Goal: Task Accomplishment & Management: Use online tool/utility

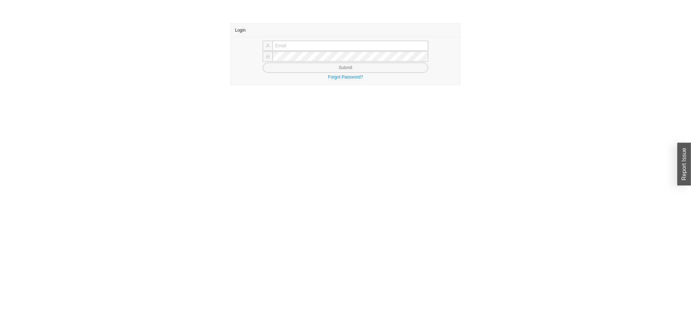
type input "yossi@asbathnj.com"
click at [309, 69] on button "Submit" at bounding box center [346, 68] width 166 height 10
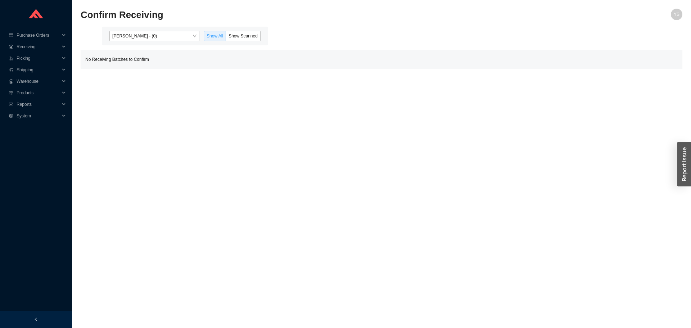
click at [131, 33] on span "Yossi Siff - (0)" at bounding box center [154, 35] width 84 height 9
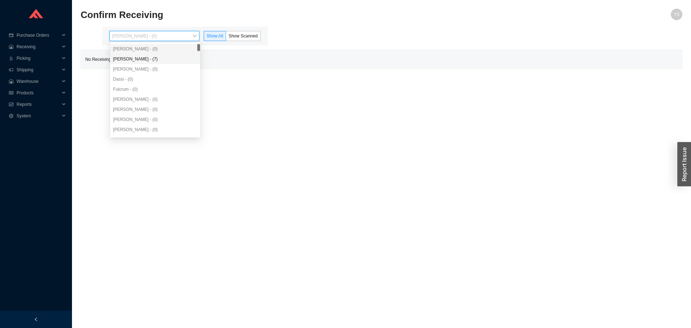
click at [130, 55] on div "Angel Negron - (7)" at bounding box center [155, 59] width 90 height 10
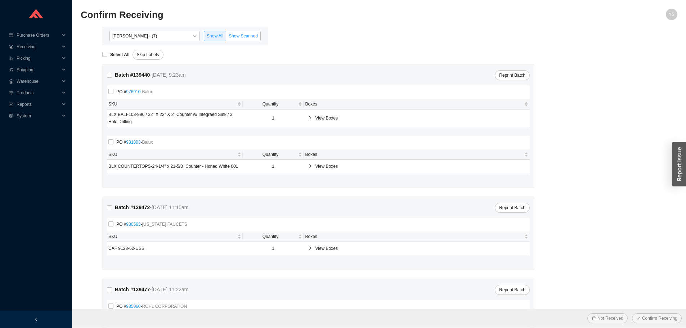
click at [243, 37] on span "Show Scanned" at bounding box center [243, 35] width 29 height 5
click at [226, 37] on input "Show Scanned" at bounding box center [226, 37] width 0 height 0
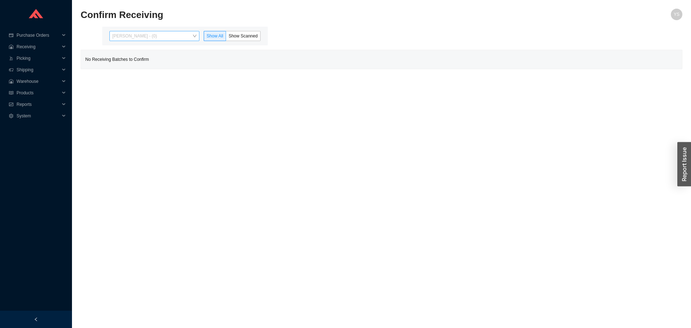
click at [137, 33] on span "Yossi Siff - (0)" at bounding box center [154, 35] width 84 height 9
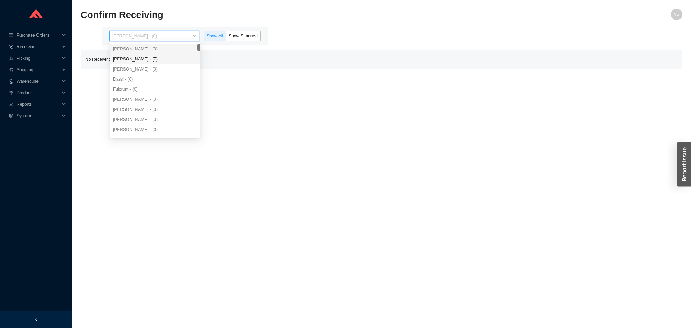
click at [135, 55] on div "Angel Negron - (7)" at bounding box center [155, 59] width 90 height 10
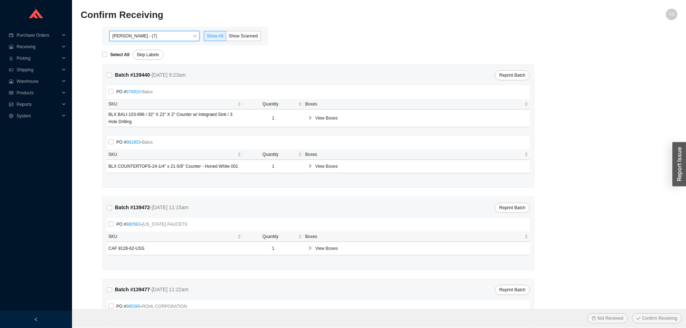
click at [247, 30] on div "Angel Negron - (7) Angel Negron - (7) Show All Show Scanned" at bounding box center [185, 36] width 166 height 19
click at [245, 35] on span "Show Scanned" at bounding box center [243, 35] width 29 height 5
click at [226, 37] on input "Show Scanned" at bounding box center [226, 37] width 0 height 0
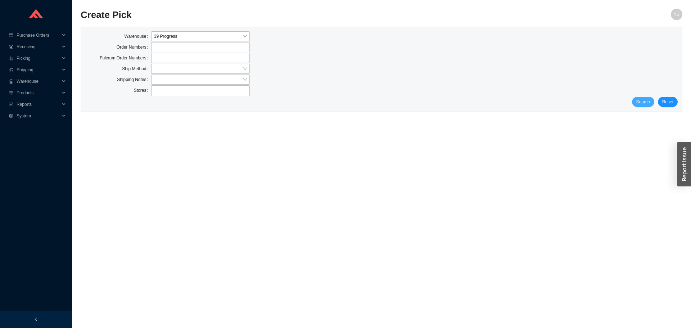
click at [641, 103] on span "Search" at bounding box center [644, 101] width 14 height 7
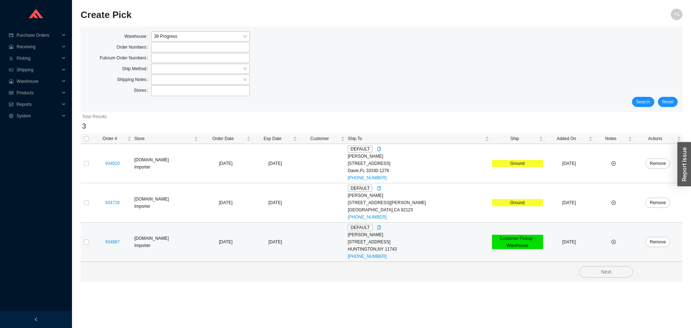
click at [84, 243] on td at bounding box center [87, 242] width 12 height 39
click at [84, 243] on input "checkbox" at bounding box center [86, 242] width 5 height 5
checkbox input "true"
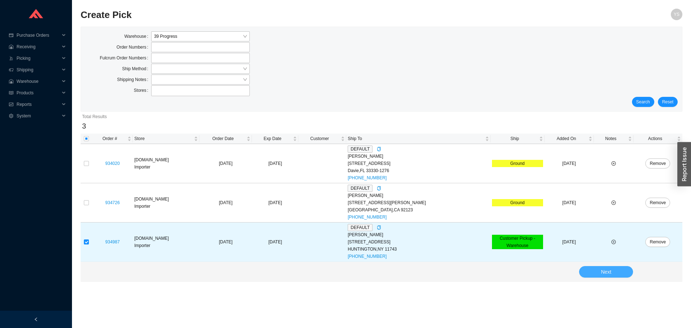
click at [593, 266] on button "Next" at bounding box center [606, 272] width 54 height 12
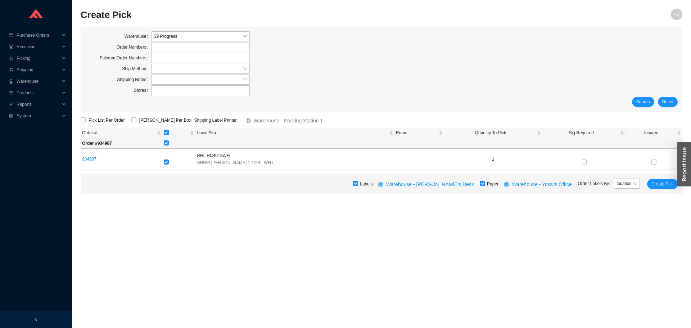
click at [485, 185] on input "checkbox" at bounding box center [482, 183] width 5 height 5
checkbox input "false"
click at [667, 187] on span "Create Pick" at bounding box center [663, 183] width 22 height 7
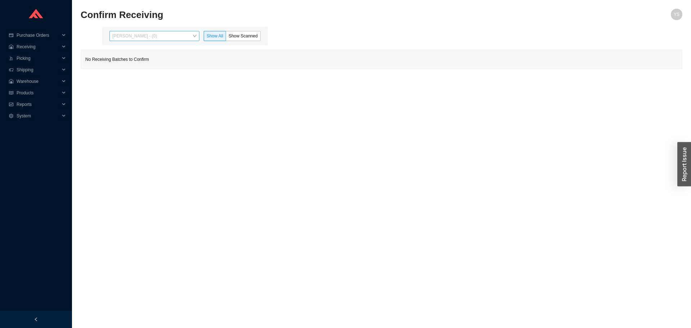
click at [127, 37] on span "Yossi Siff - (0)" at bounding box center [154, 35] width 84 height 9
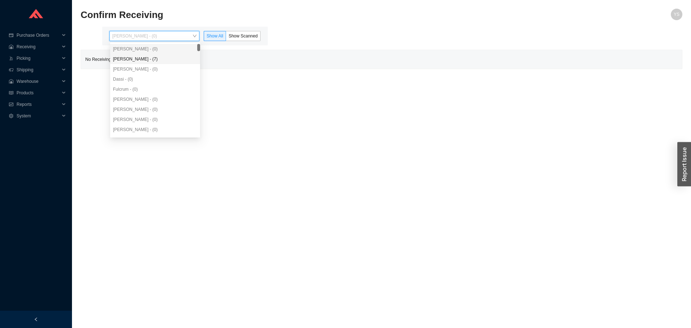
click at [129, 59] on div "Angel Negron - (7)" at bounding box center [155, 59] width 84 height 6
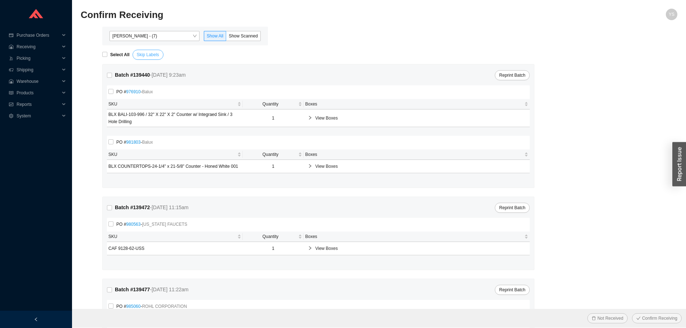
click at [146, 54] on span "Skip Labels" at bounding box center [148, 54] width 22 height 7
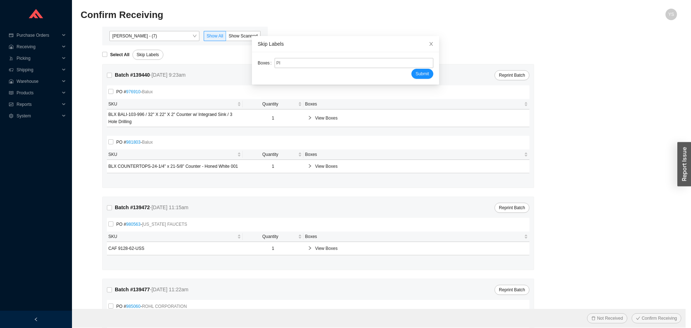
type input "PR2205656"
type input "PR2205702"
type input "PR2205701"
type input "PR2205588"
type input "PR2205700"
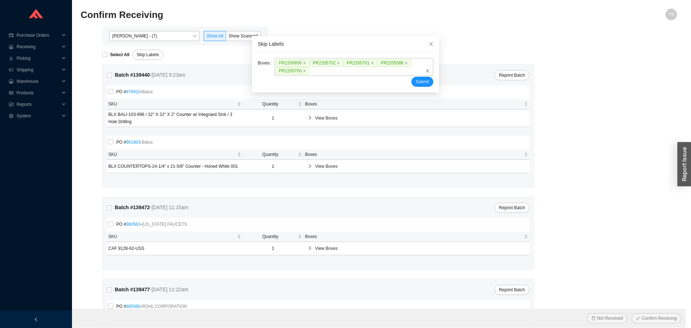
click button "Submit" at bounding box center [423, 82] width 22 height 10
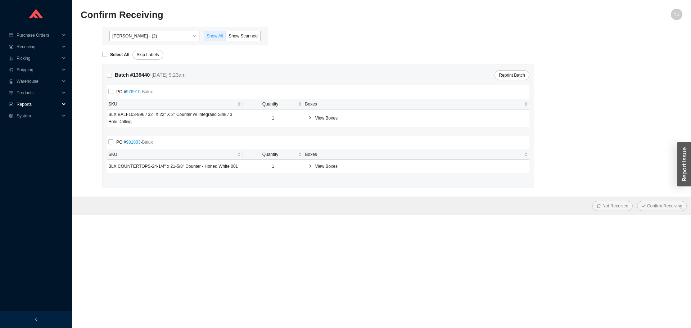
click at [19, 105] on span "Reports" at bounding box center [38, 105] width 43 height 12
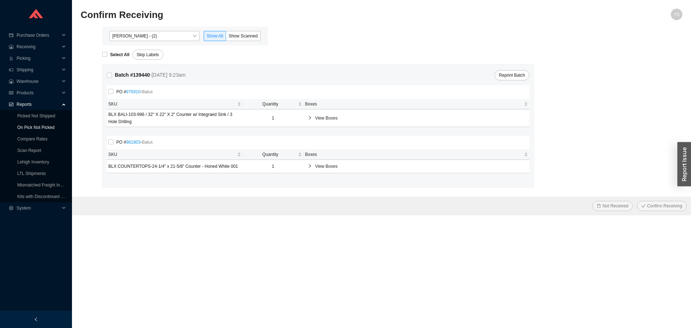
click at [23, 125] on link "On Pick Not Picked" at bounding box center [35, 127] width 37 height 5
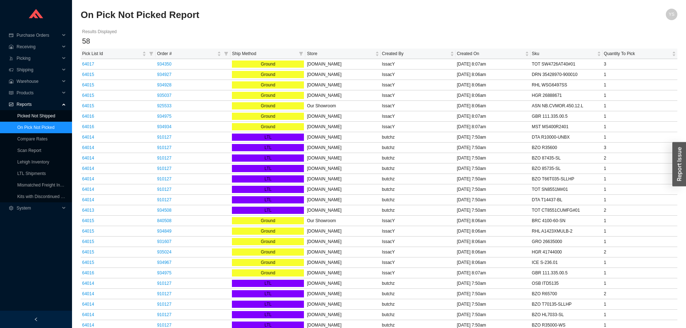
click at [30, 118] on link "Picked Not Shipped" at bounding box center [36, 115] width 38 height 5
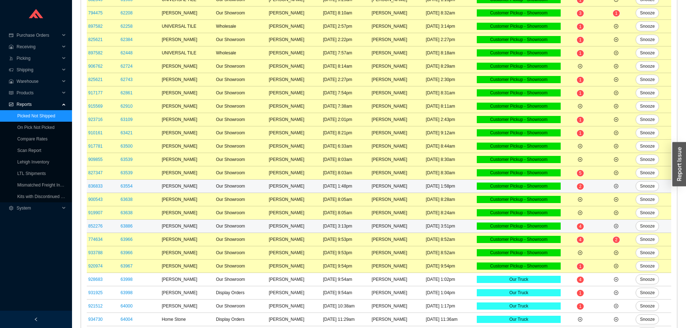
scroll to position [250, 0]
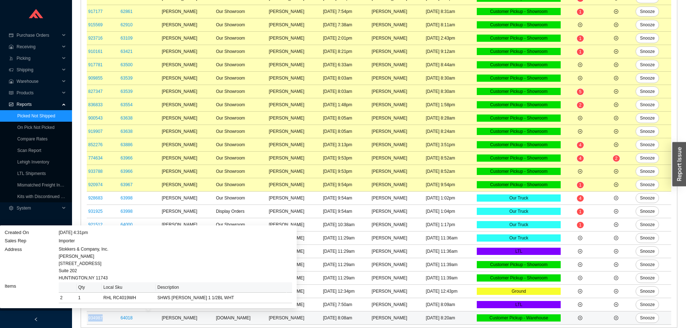
drag, startPoint x: 97, startPoint y: 317, endPoint x: 88, endPoint y: 318, distance: 8.3
click at [88, 318] on td "934987" at bounding box center [103, 318] width 32 height 13
copy link "934987"
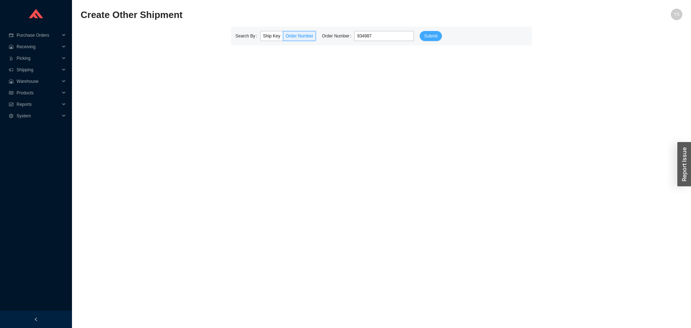
type input "934987"
click at [430, 39] on span "Submit" at bounding box center [430, 35] width 13 height 7
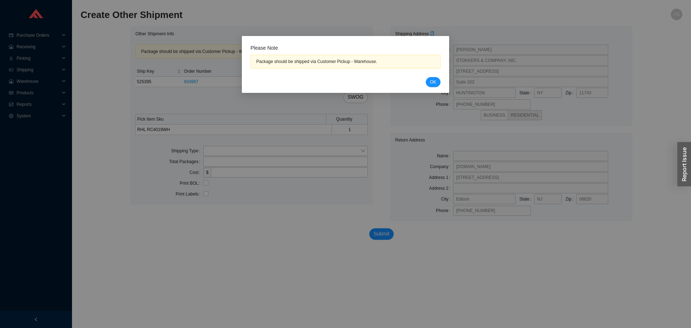
drag, startPoint x: 431, startPoint y: 79, endPoint x: 319, endPoint y: 126, distance: 121.1
click at [431, 81] on span "OK" at bounding box center [433, 82] width 6 height 7
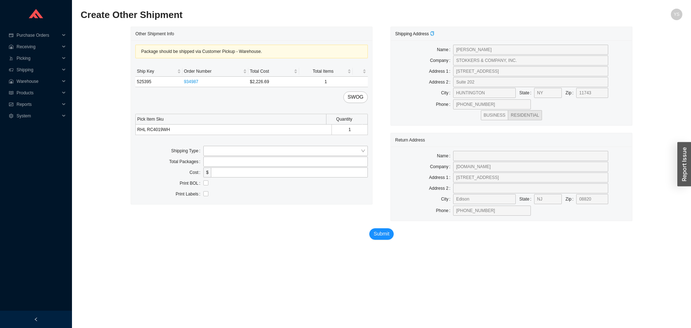
drag, startPoint x: 256, startPoint y: 148, endPoint x: 244, endPoint y: 156, distance: 14.0
click at [254, 149] on input "search" at bounding box center [283, 150] width 155 height 9
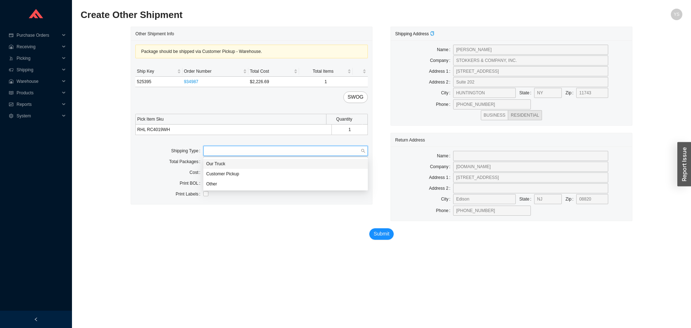
drag, startPoint x: 244, startPoint y: 156, endPoint x: 239, endPoint y: 162, distance: 7.9
click at [241, 160] on div "Our Truck" at bounding box center [285, 164] width 165 height 10
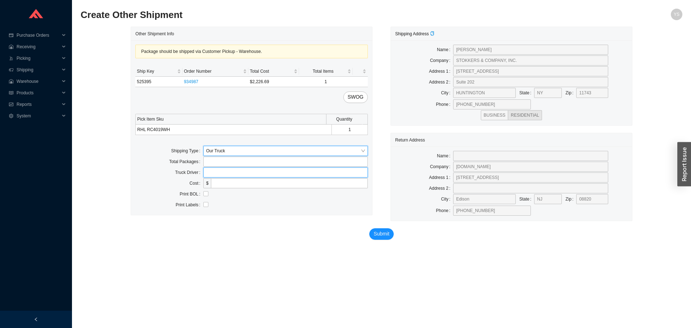
click at [232, 174] on input "text" at bounding box center [285, 172] width 165 height 10
click at [210, 151] on span "Our Truck" at bounding box center [285, 150] width 159 height 9
click at [221, 173] on div "Customer Pickup" at bounding box center [285, 174] width 159 height 6
click at [216, 174] on input "text" at bounding box center [285, 172] width 165 height 10
type input "kyle"
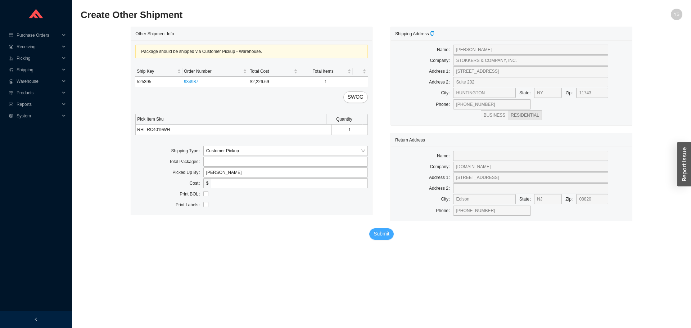
click at [381, 237] on span "Submit" at bounding box center [382, 234] width 16 height 8
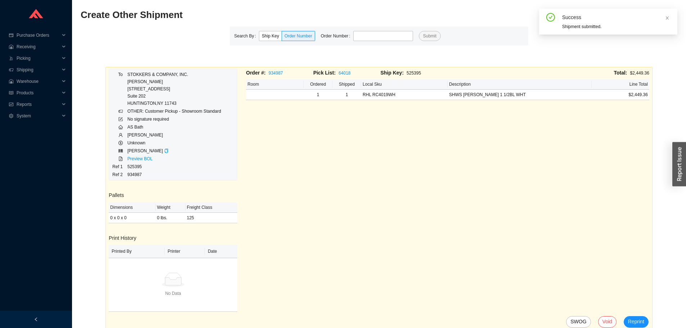
click at [135, 162] on td "Preview BOL" at bounding box center [174, 159] width 94 height 8
click at [135, 160] on link "Preview BOL" at bounding box center [139, 158] width 25 height 5
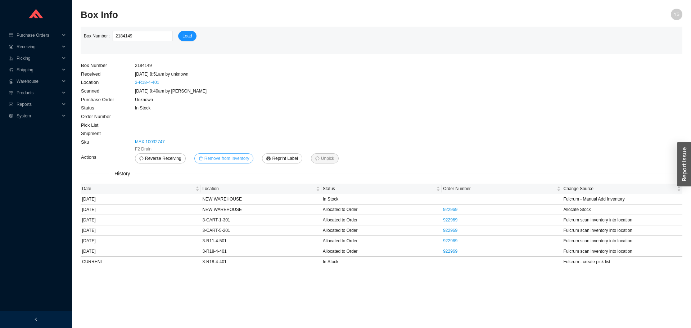
click at [242, 156] on span "Remove from Inventory" at bounding box center [227, 158] width 45 height 7
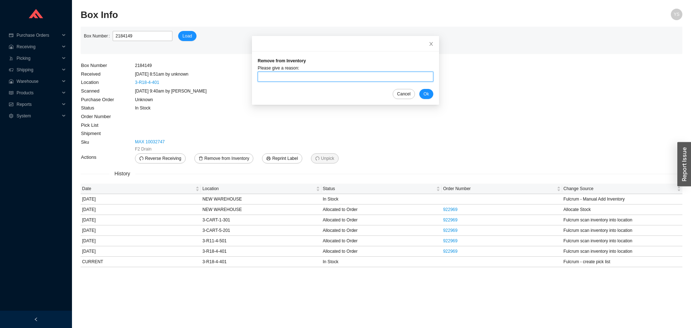
click at [299, 73] on input "text" at bounding box center [346, 77] width 176 height 10
type input "swapped out drawers"
click at [420, 90] on button "Ok" at bounding box center [427, 94] width 14 height 10
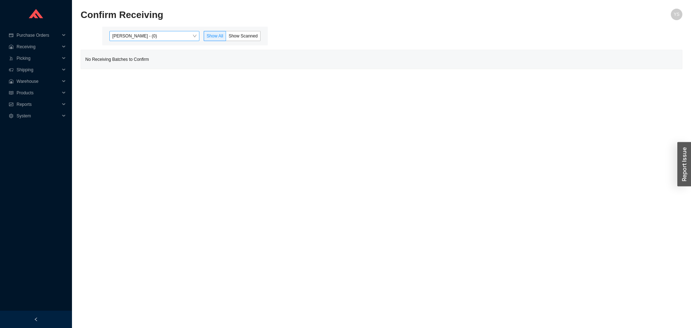
click at [126, 33] on span "[PERSON_NAME] - (0)" at bounding box center [154, 35] width 84 height 9
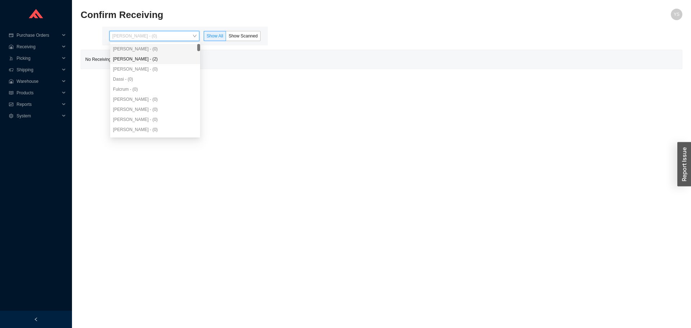
click at [127, 60] on div "[PERSON_NAME] - (2)" at bounding box center [155, 59] width 84 height 6
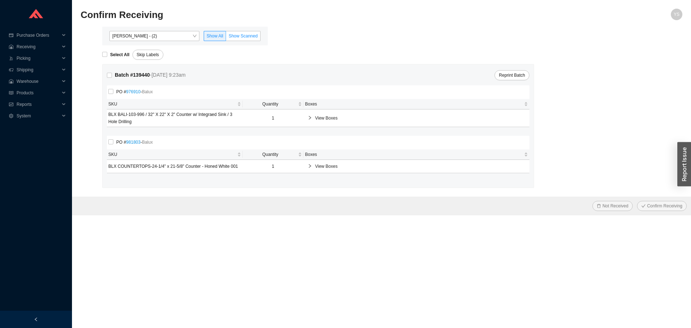
click at [260, 32] on label "Show Scanned" at bounding box center [243, 36] width 35 height 10
click at [226, 37] on input "Show Scanned" at bounding box center [226, 37] width 0 height 0
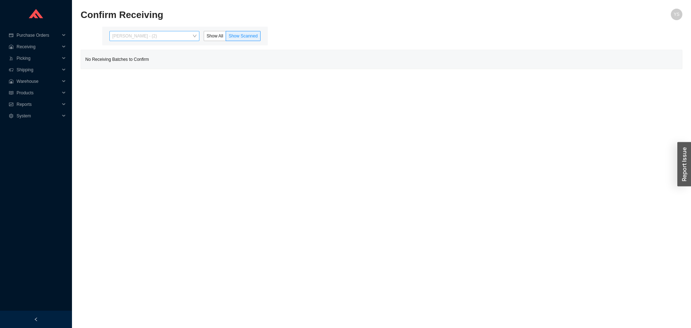
click at [187, 35] on span "[PERSON_NAME] - (2)" at bounding box center [154, 35] width 84 height 9
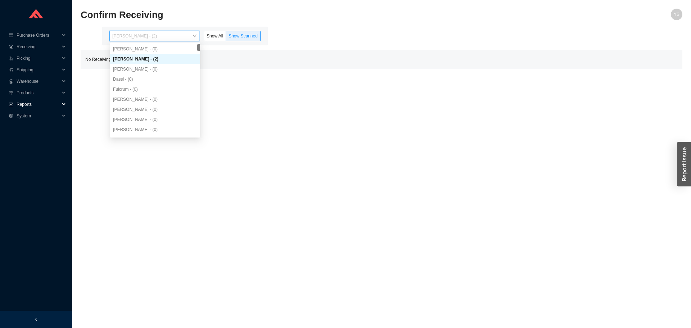
click at [40, 102] on span "Reports" at bounding box center [38, 105] width 43 height 12
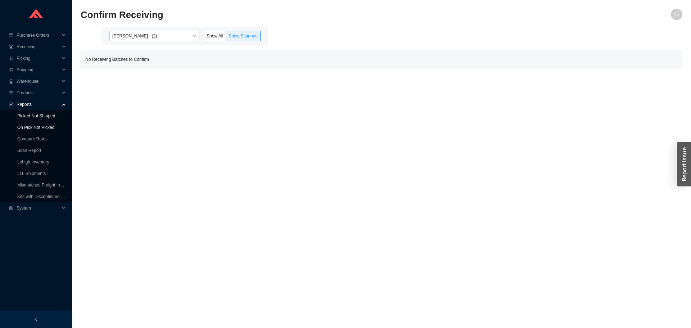
click at [48, 126] on link "On Pick Not Picked" at bounding box center [35, 127] width 37 height 5
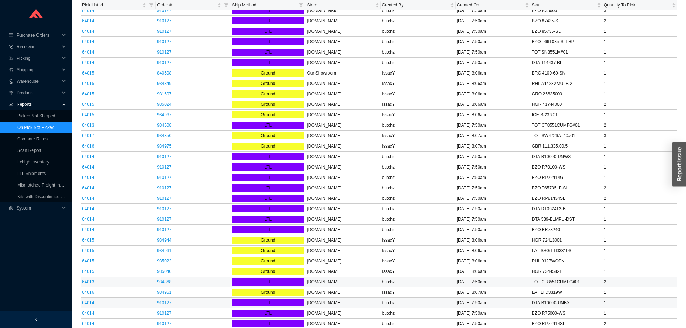
scroll to position [216, 0]
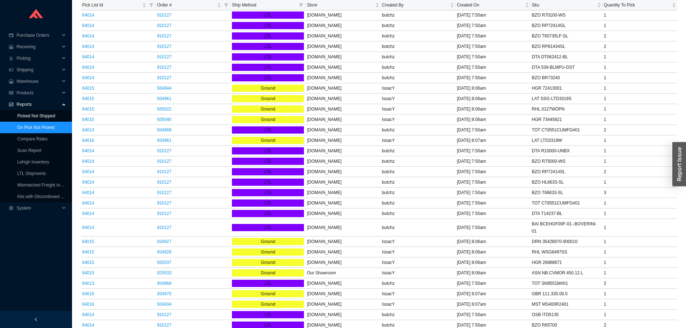
click at [55, 113] on link "Picked Not Shipped" at bounding box center [36, 115] width 38 height 5
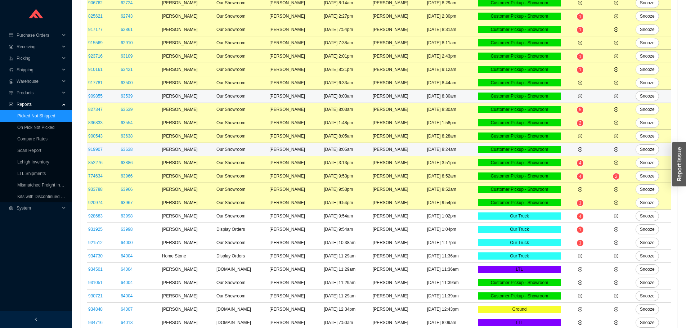
scroll to position [236, 0]
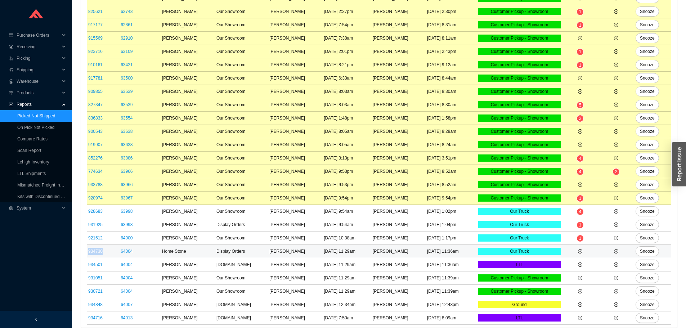
drag, startPoint x: 107, startPoint y: 247, endPoint x: 87, endPoint y: 249, distance: 19.9
click at [87, 249] on td "934730" at bounding box center [103, 251] width 32 height 13
copy link "934730"
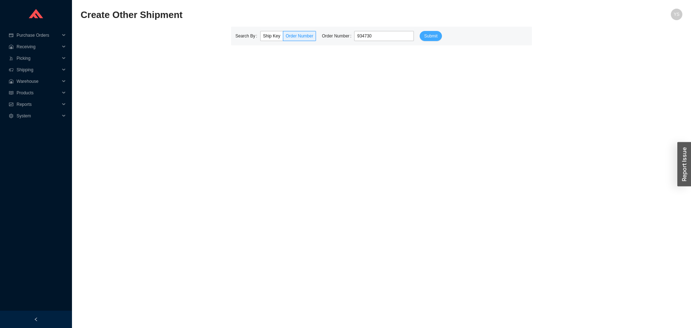
type input "934730"
click at [428, 31] on button "Submit" at bounding box center [431, 36] width 22 height 10
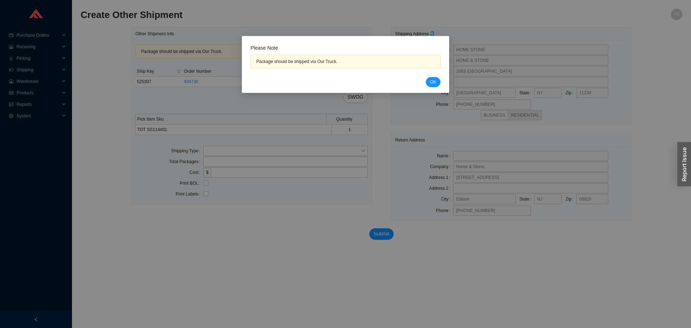
click at [427, 79] on div "Cancel OK" at bounding box center [346, 82] width 190 height 10
click at [435, 80] on span "OK" at bounding box center [433, 82] width 6 height 7
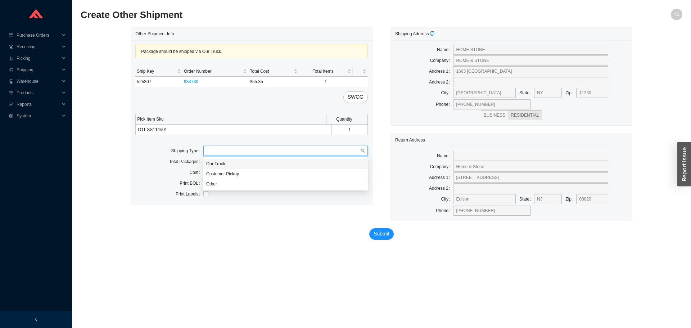
click at [242, 155] on input "search" at bounding box center [283, 150] width 155 height 9
click at [229, 158] on body "Purchase Orders .warehouse_svg__a{fill:none;stroke:currentColor;stroke-linecap:…" at bounding box center [345, 164] width 691 height 328
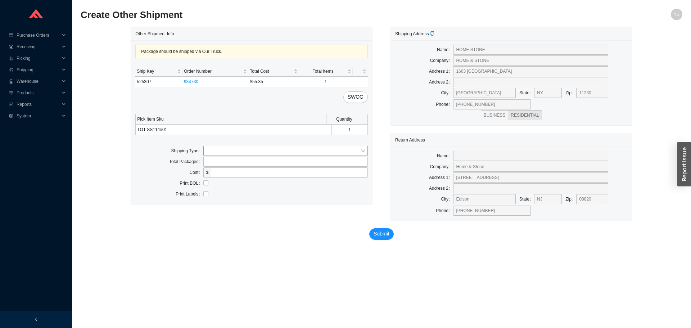
click at [223, 151] on input "search" at bounding box center [283, 150] width 155 height 9
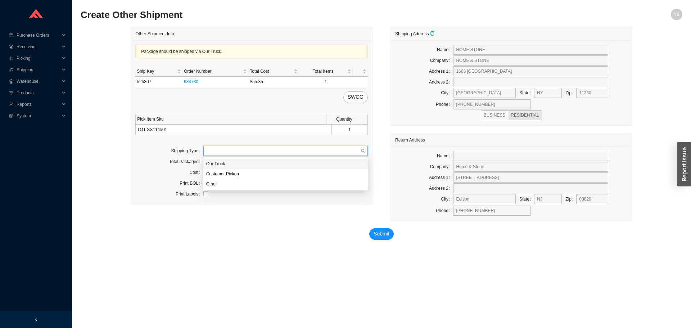
click at [220, 161] on div "Our Truck" at bounding box center [285, 164] width 159 height 6
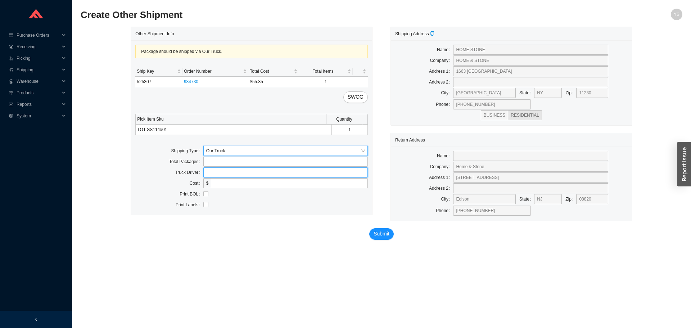
click at [220, 173] on input "text" at bounding box center [285, 172] width 165 height 10
type input "bz"
click at [377, 234] on span "Submit" at bounding box center [382, 234] width 16 height 8
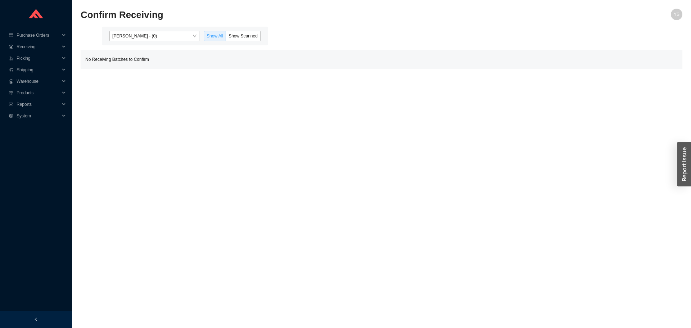
click at [123, 42] on div "[PERSON_NAME] - (0) Show All Show Scanned" at bounding box center [185, 36] width 166 height 19
click at [128, 35] on span "[PERSON_NAME] - (0)" at bounding box center [154, 35] width 84 height 9
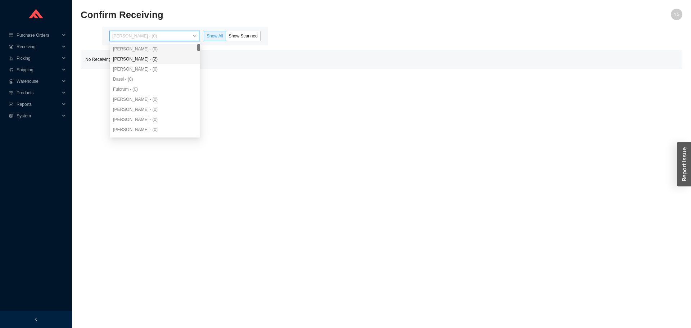
click at [124, 60] on div "Angel Negron - (2)" at bounding box center [155, 59] width 84 height 6
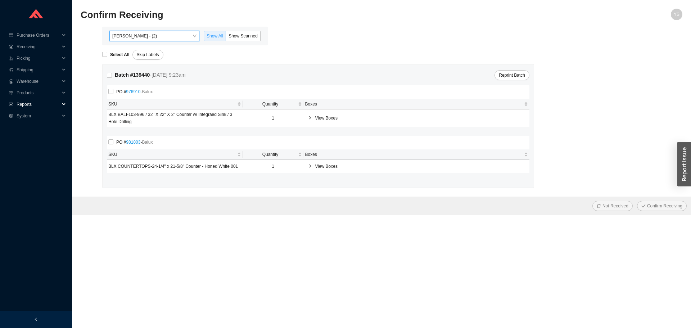
click at [25, 102] on span "Reports" at bounding box center [38, 105] width 43 height 12
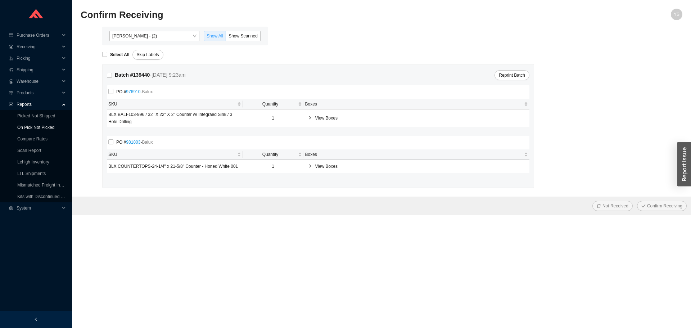
click at [29, 128] on link "On Pick Not Picked" at bounding box center [35, 127] width 37 height 5
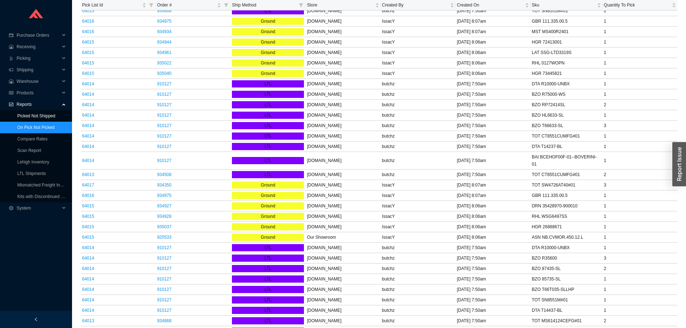
scroll to position [337, 0]
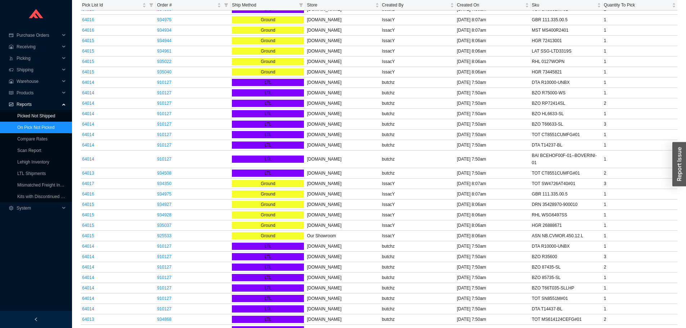
click at [33, 113] on link "Picked Not Shipped" at bounding box center [36, 115] width 38 height 5
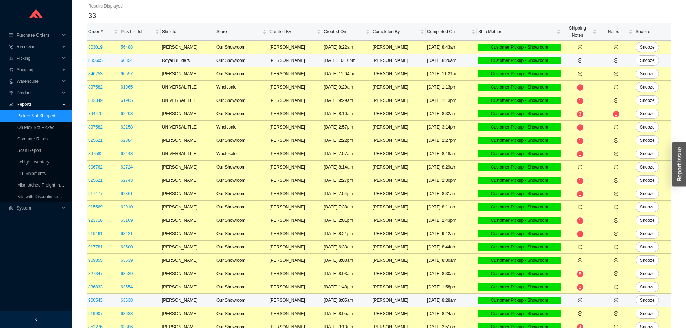
scroll to position [223, 0]
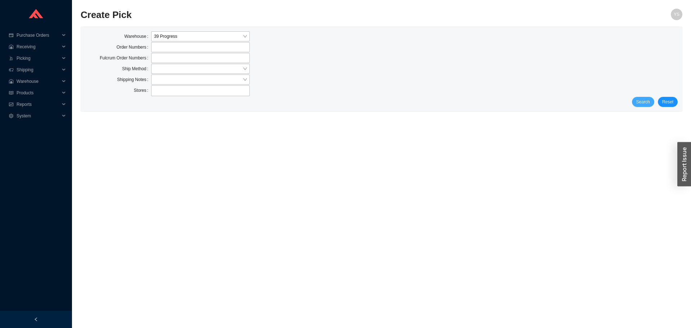
click at [650, 100] on span "Search" at bounding box center [644, 101] width 14 height 7
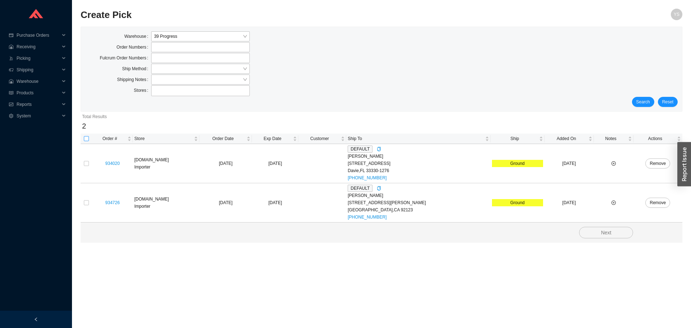
click at [89, 140] on input "checkbox" at bounding box center [86, 138] width 5 height 5
checkbox input "true"
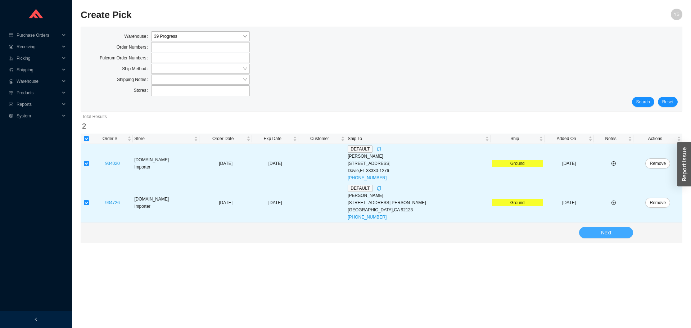
click at [618, 232] on button "Next" at bounding box center [606, 233] width 54 height 12
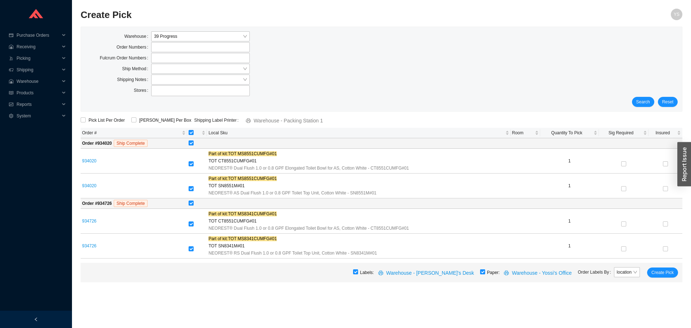
click at [485, 270] on input "checkbox" at bounding box center [482, 271] width 5 height 5
checkbox input "false"
click at [151, 117] on span "[PERSON_NAME] Per Box" at bounding box center [165, 120] width 58 height 7
click at [136, 117] on input "[PERSON_NAME] Per Box" at bounding box center [133, 119] width 5 height 5
checkbox input "true"
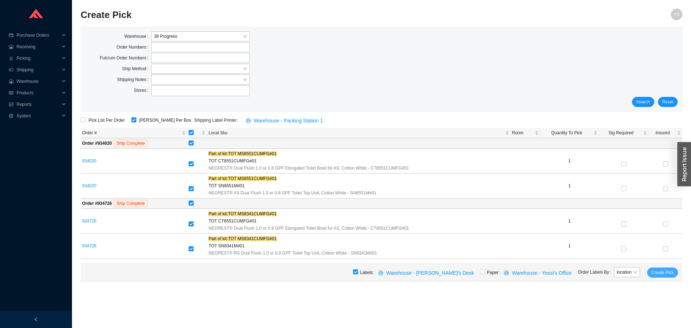
click at [658, 270] on span "Create Pick" at bounding box center [663, 272] width 22 height 7
